Goal: Complete application form

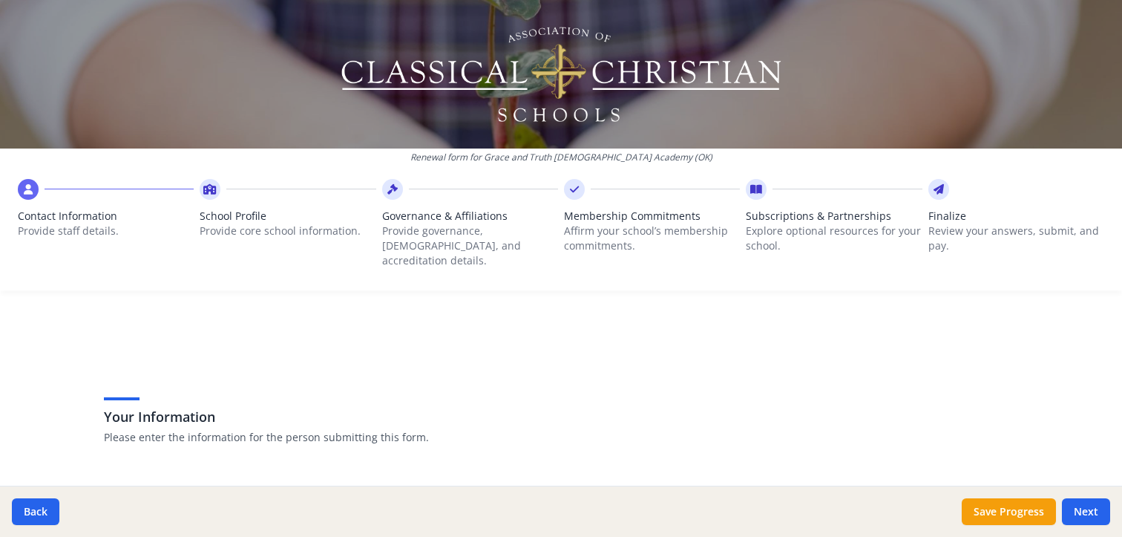
click at [223, 222] on span "School Profile" at bounding box center [288, 216] width 176 height 15
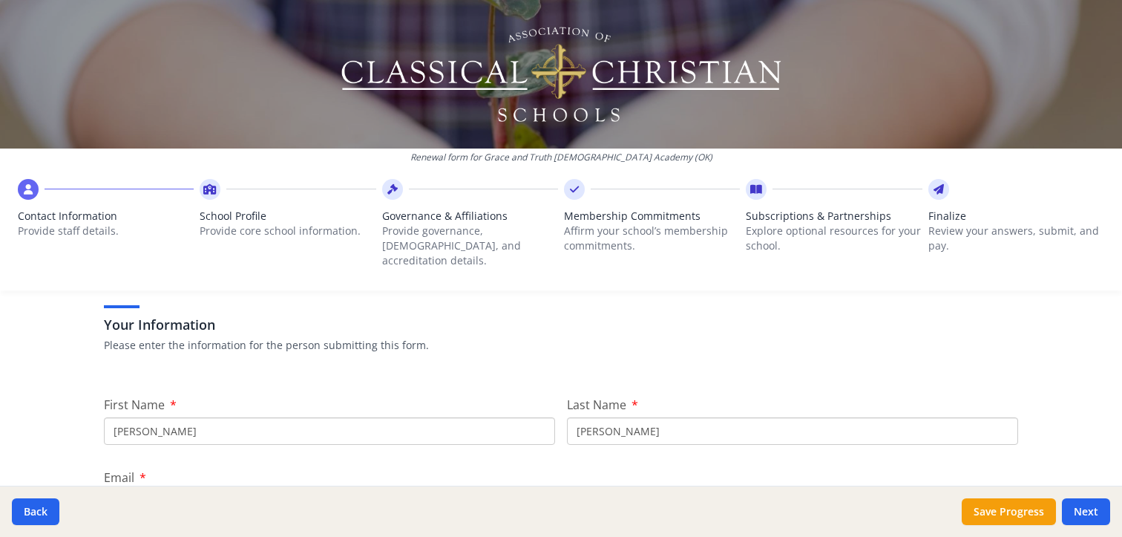
scroll to position [68, 0]
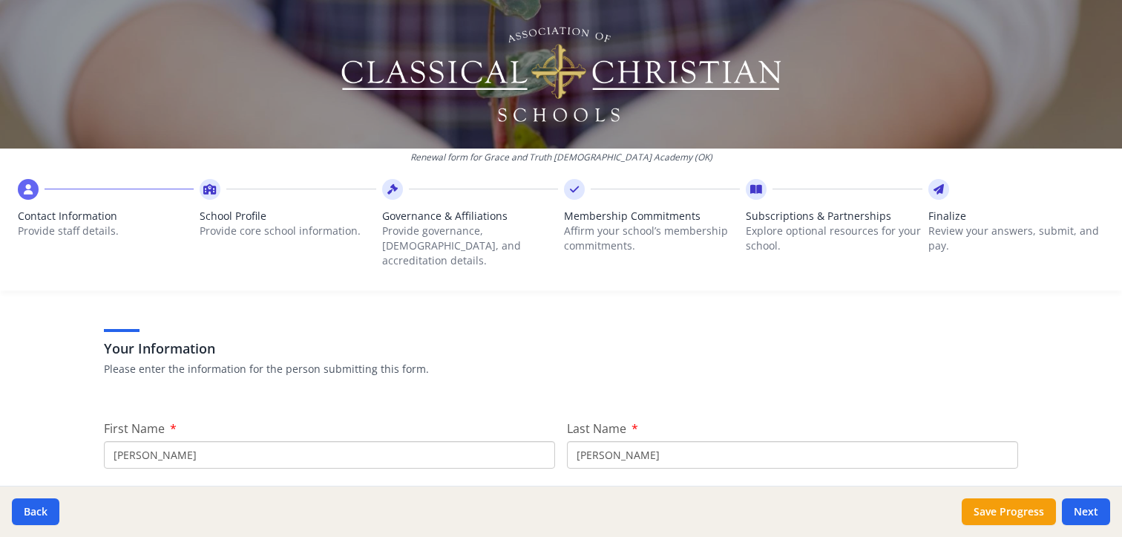
click at [252, 228] on p "Provide core school information." at bounding box center [288, 230] width 176 height 15
click at [207, 189] on icon at bounding box center [209, 189] width 13 height 15
click at [1090, 506] on button "Next" at bounding box center [1086, 511] width 48 height 27
type input "[PHONE_NUMBER]"
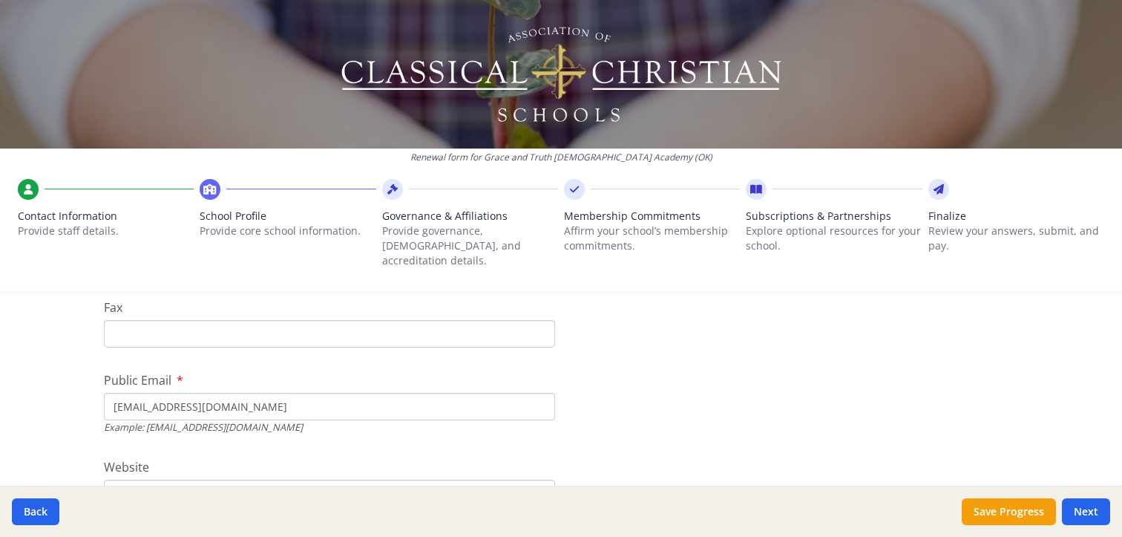
scroll to position [0, 0]
